Goal: Download file/media

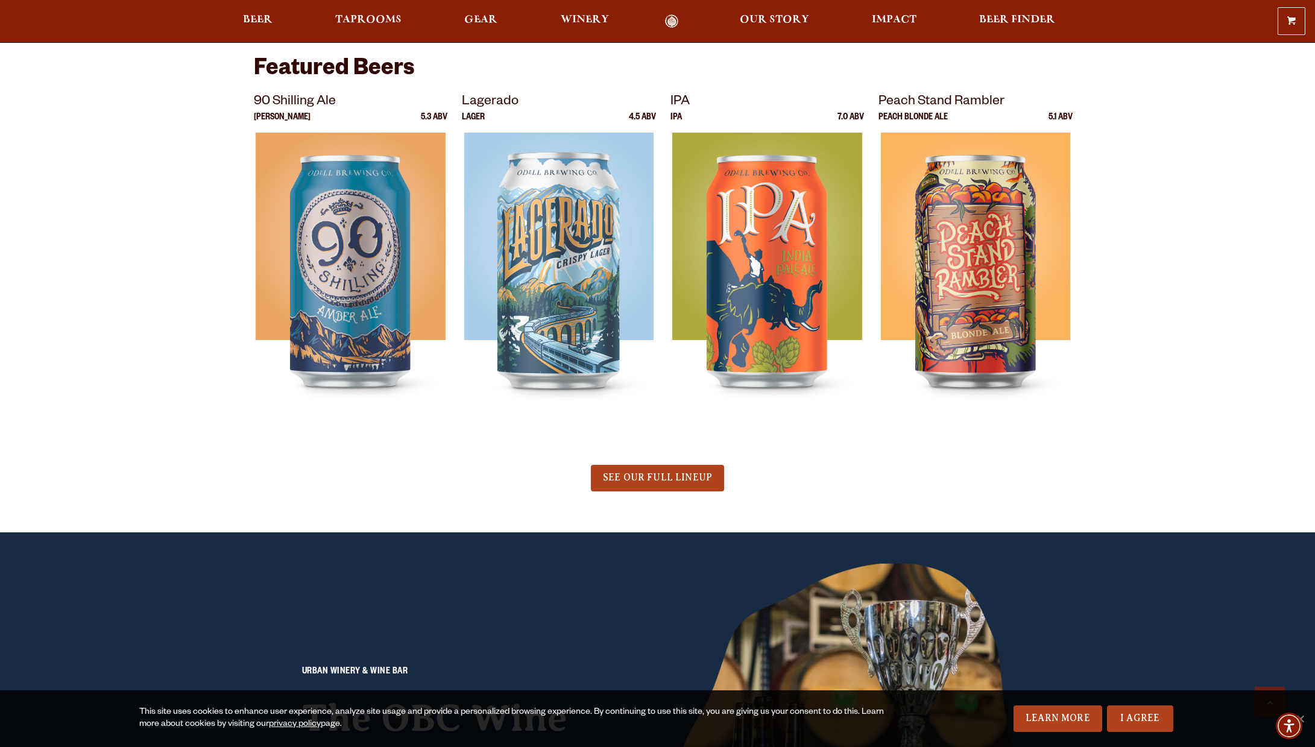
scroll to position [706, 0]
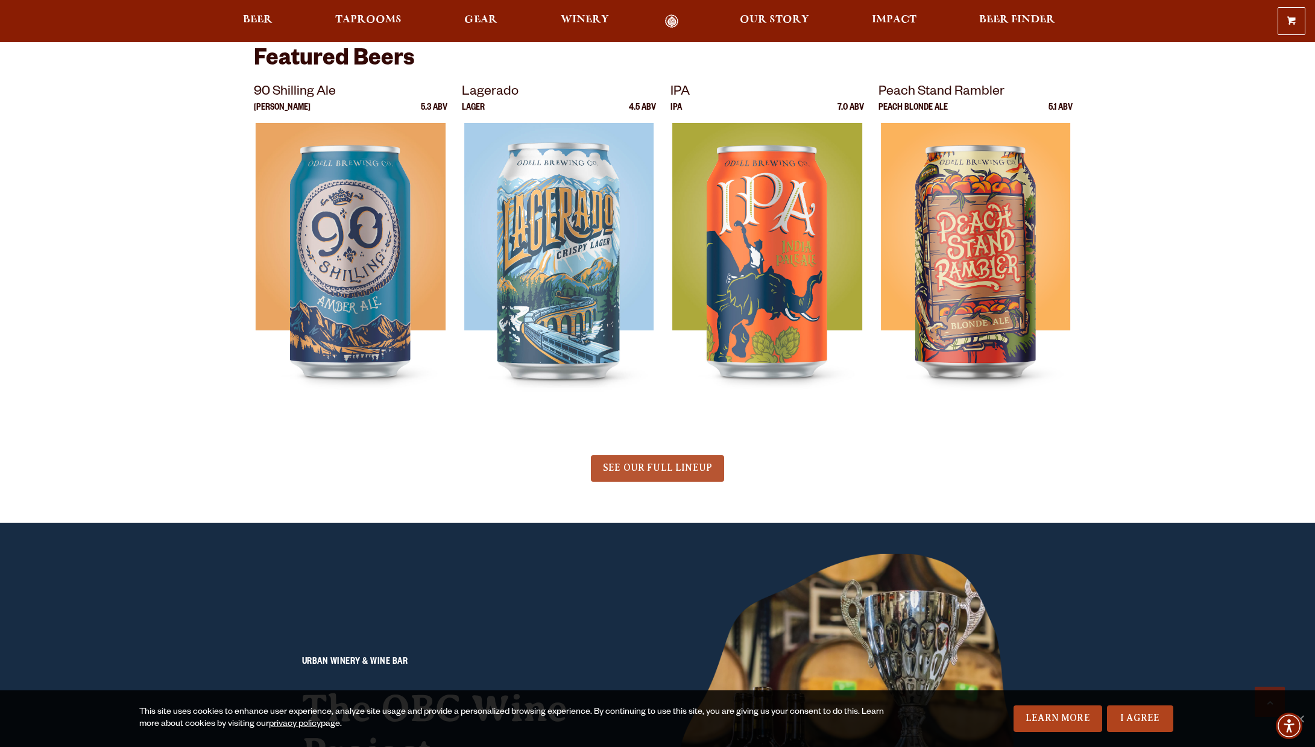
click at [667, 464] on span "SEE OUR FULL LINEUP" at bounding box center [657, 467] width 109 height 11
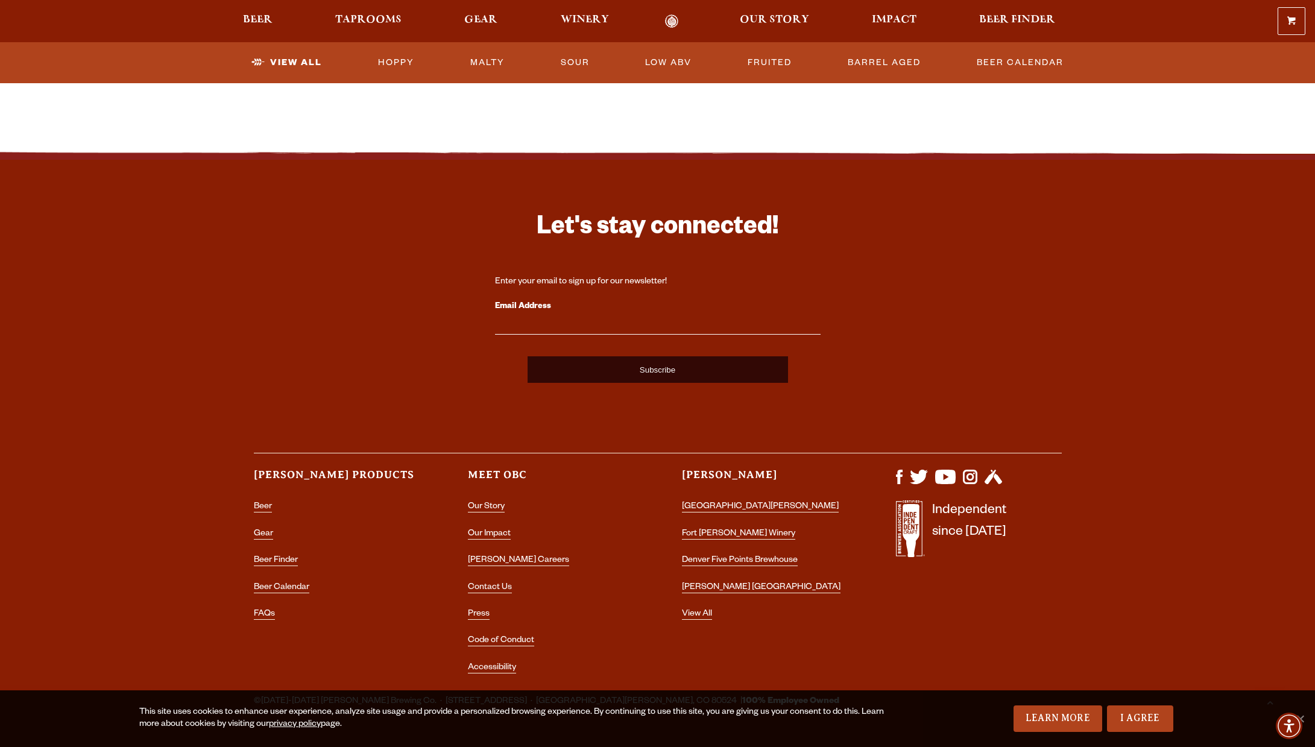
scroll to position [2839, 0]
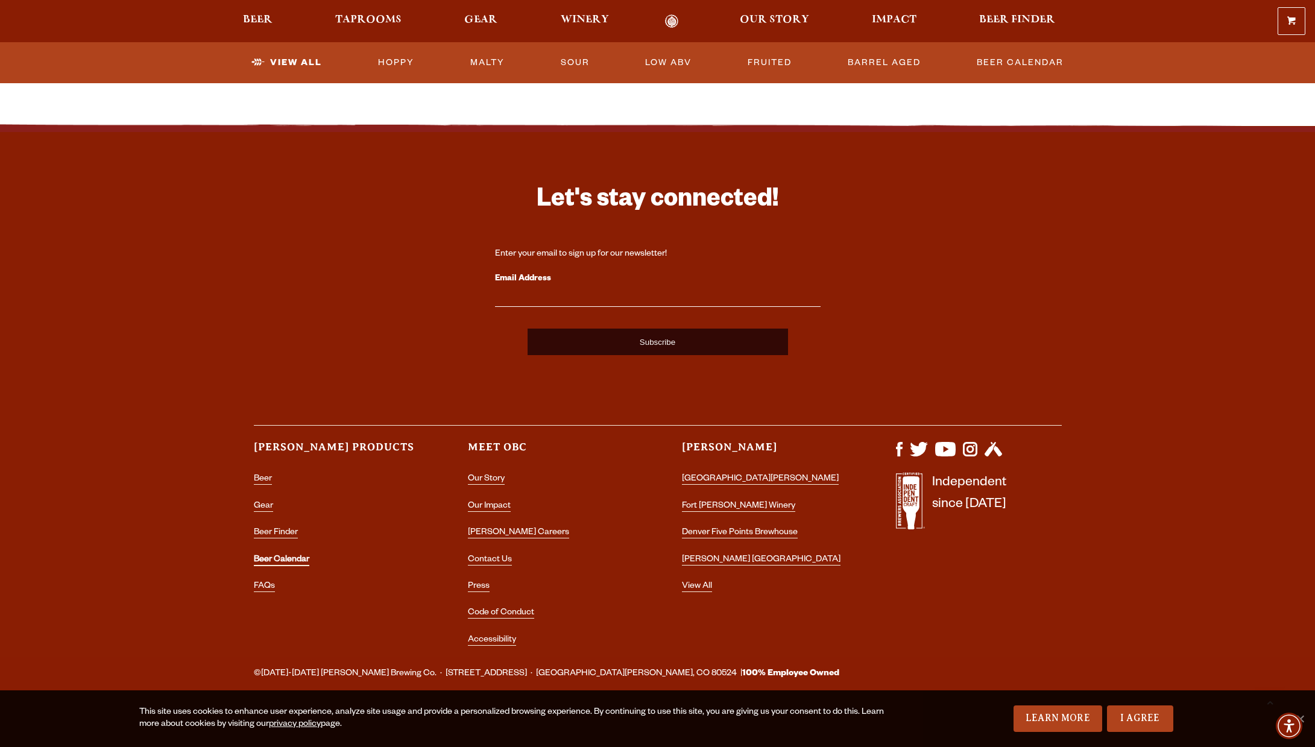
click at [281, 556] on link "Beer Calendar" at bounding box center [281, 560] width 55 height 11
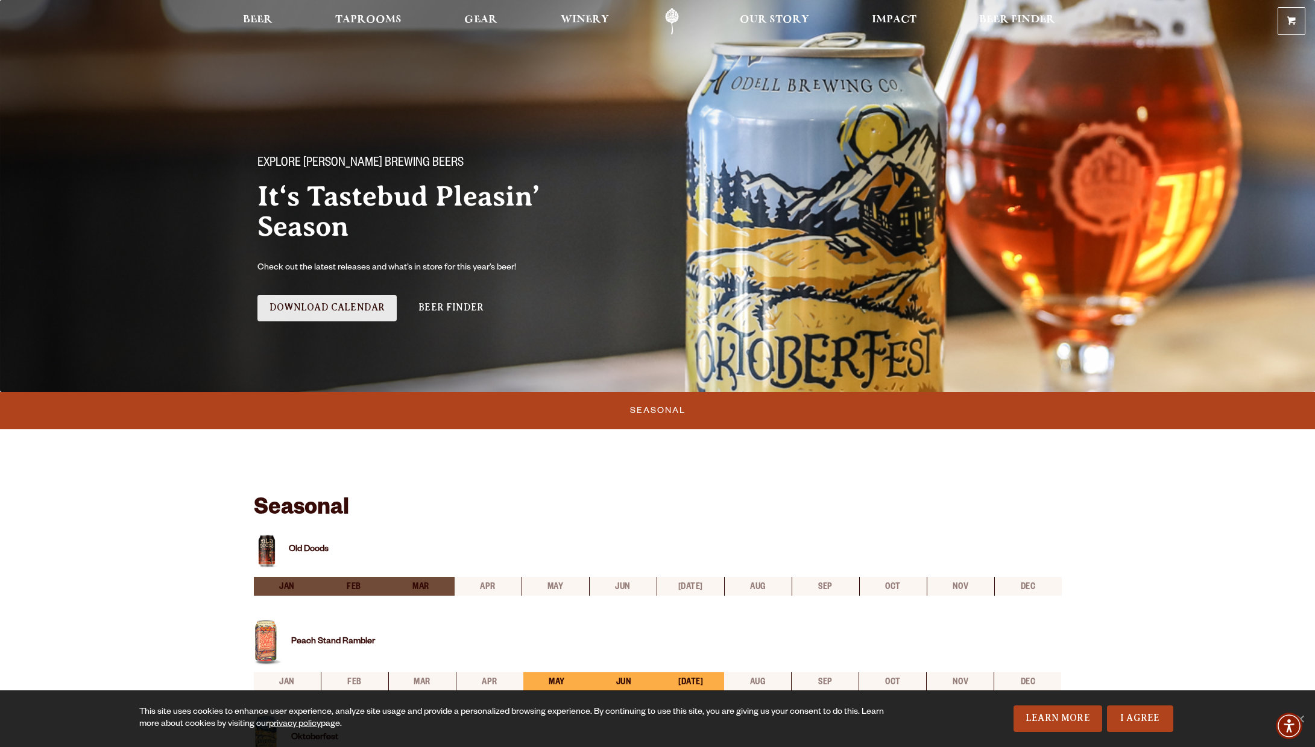
click at [357, 307] on link "Download Calendar" at bounding box center [327, 308] width 140 height 27
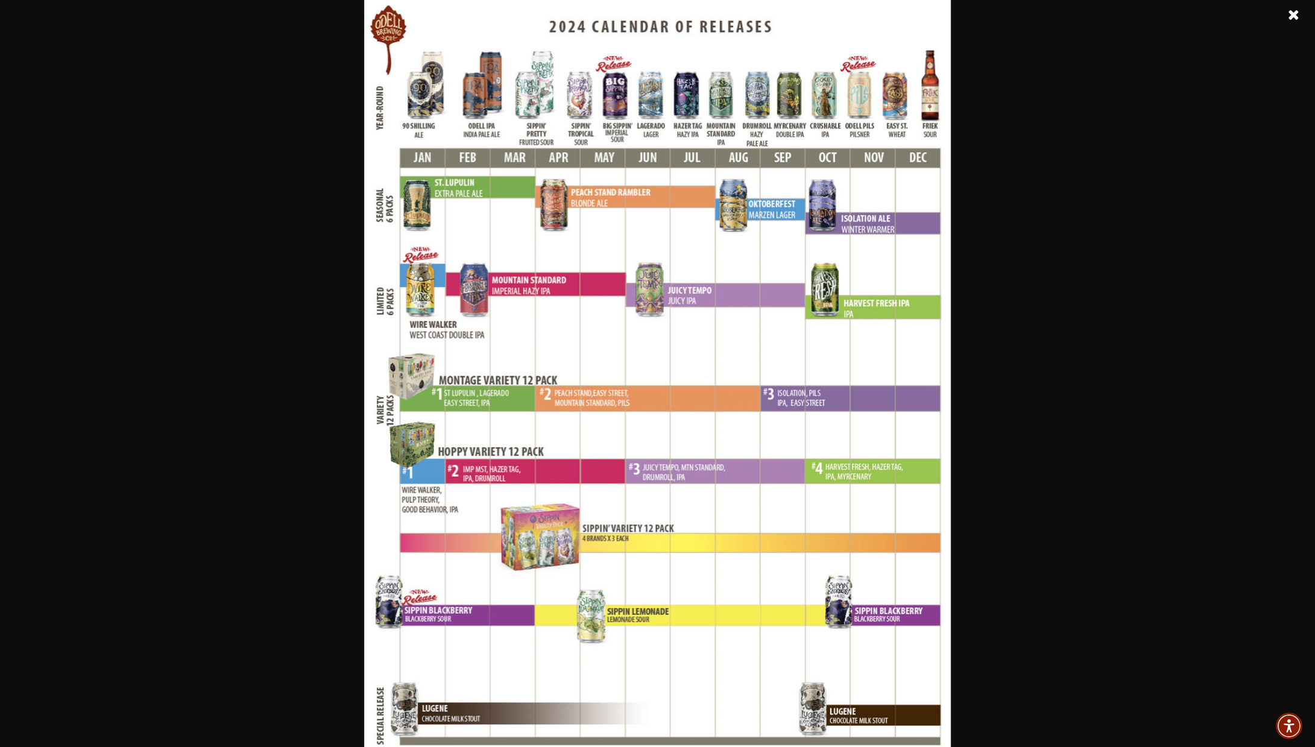
click at [1296, 16] on link at bounding box center [1293, 15] width 30 height 30
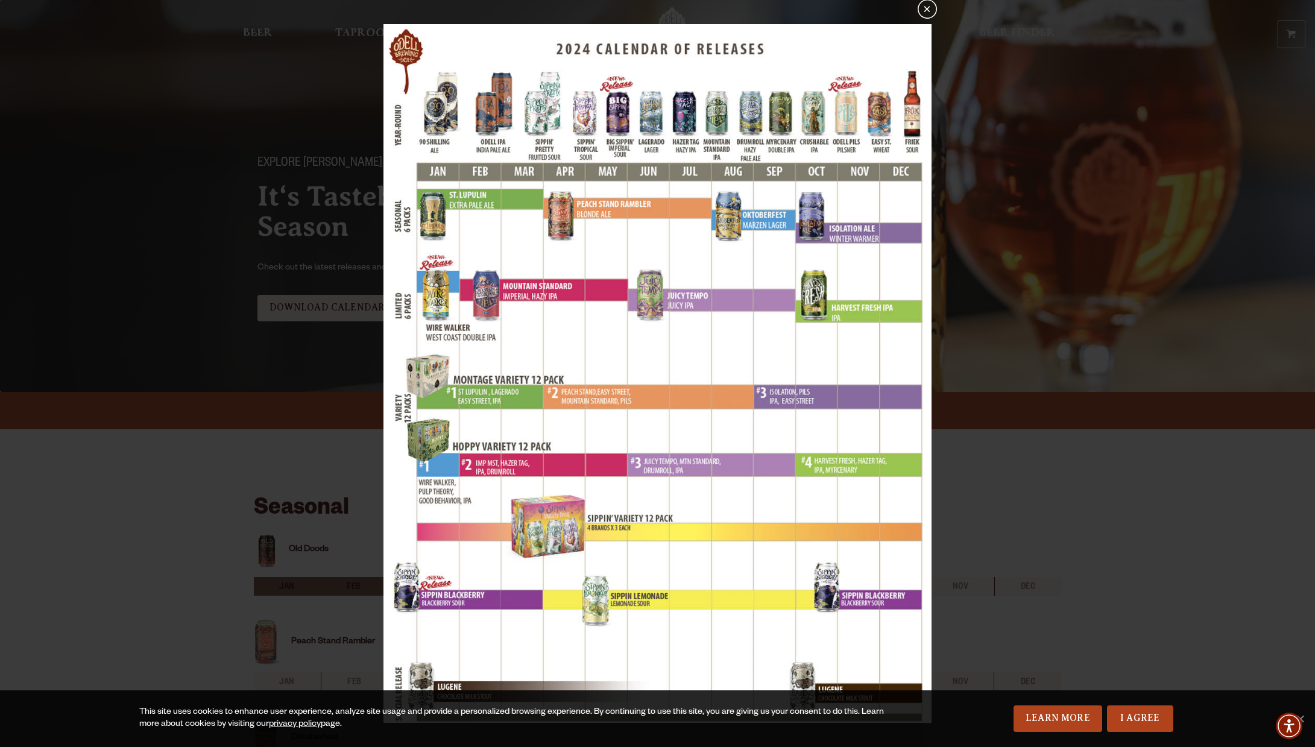
click at [931, 12] on button "×" at bounding box center [926, 8] width 19 height 19
